Goal: Browse casually: Explore the website without a specific task or goal

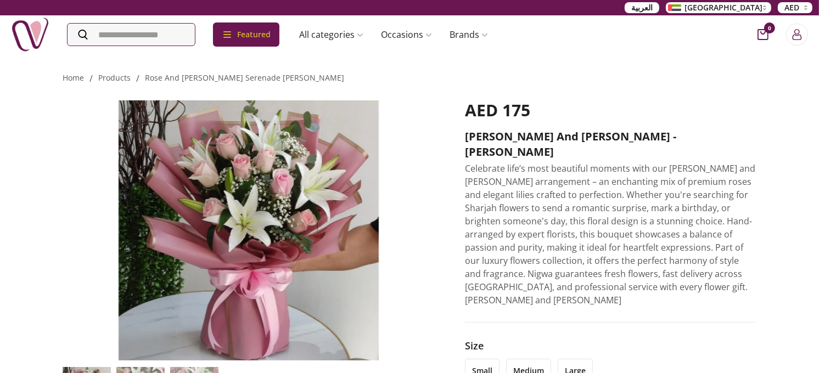
click at [31, 28] on img at bounding box center [30, 34] width 38 height 38
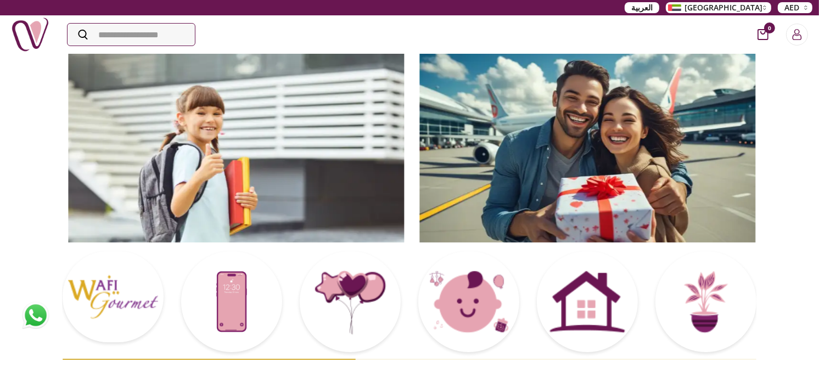
click at [420, 139] on img at bounding box center [588, 148] width 336 height 190
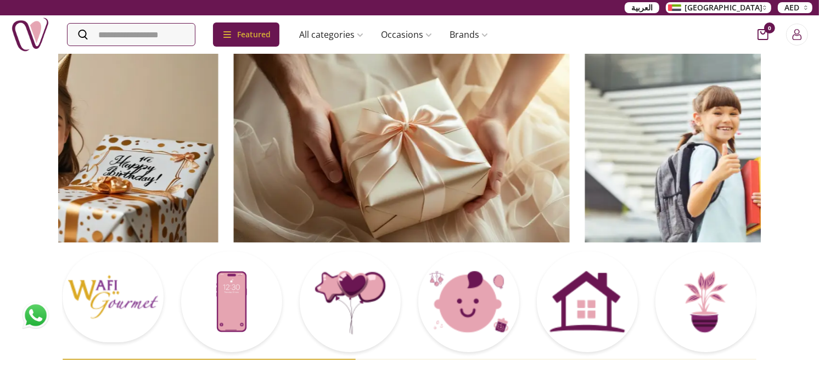
click at [234, 98] on img at bounding box center [402, 148] width 336 height 190
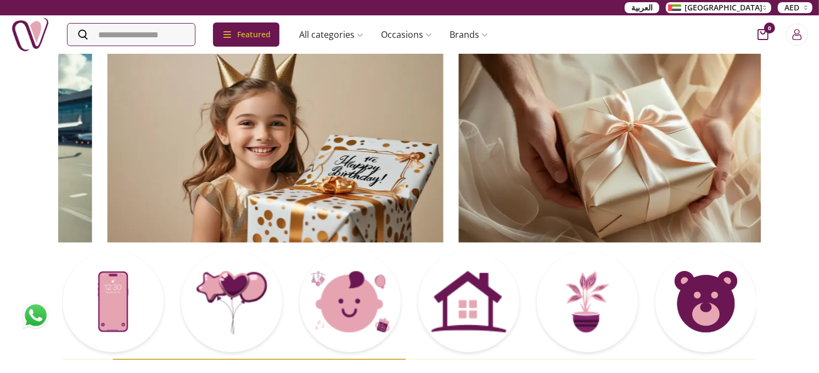
click at [206, 130] on img at bounding box center [276, 148] width 336 height 190
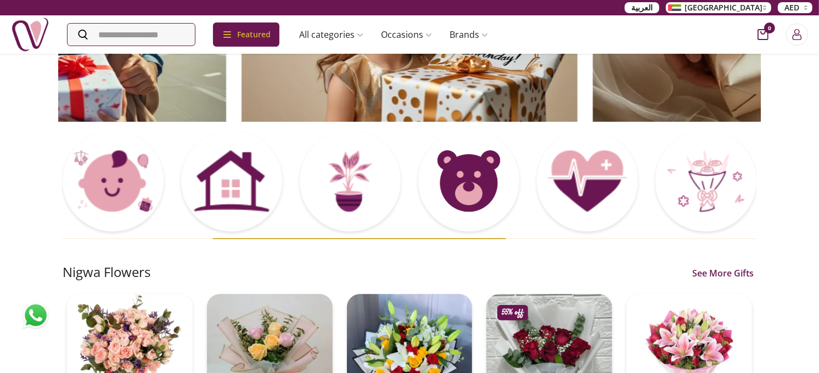
scroll to position [122, 0]
